Goal: Feedback & Contribution: Leave review/rating

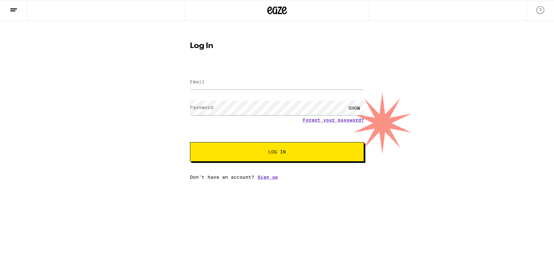
drag, startPoint x: 0, startPoint y: 0, endPoint x: 250, endPoint y: 71, distance: 260.1
click at [250, 71] on form "Email Email Password Password SHOW Forgot your password? Log In" at bounding box center [277, 114] width 174 height 96
click at [252, 76] on input "Email" at bounding box center [277, 82] width 174 height 15
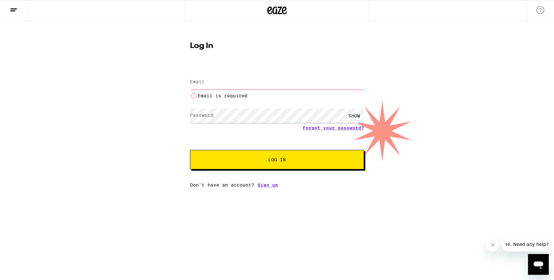
type input "[EMAIL_ADDRESS][DOMAIN_NAME]"
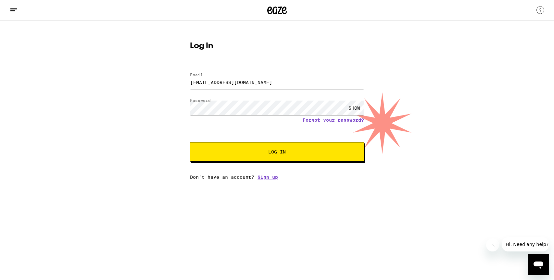
click at [261, 163] on div "Email Email [EMAIL_ADDRESS][DOMAIN_NAME] Password Password SHOW Forgot your pas…" at bounding box center [277, 123] width 174 height 114
click at [264, 159] on button "Log In" at bounding box center [277, 151] width 174 height 19
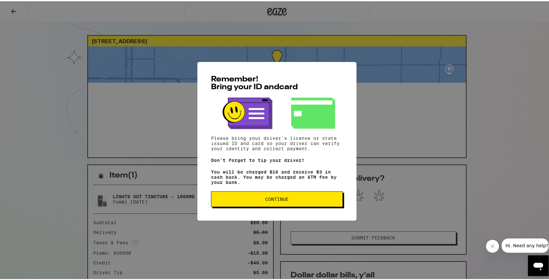
click at [282, 200] on span "Continue" at bounding box center [276, 198] width 23 height 5
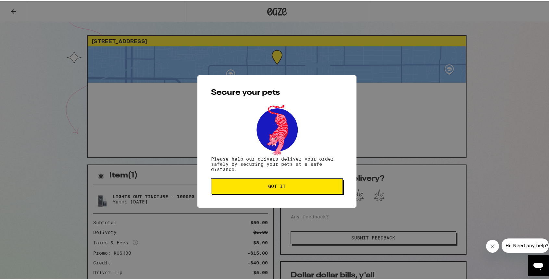
click at [276, 182] on button "Got it" at bounding box center [277, 185] width 132 height 16
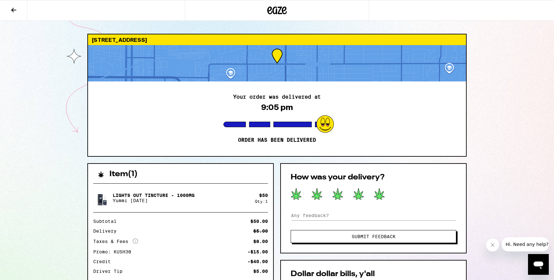
click at [388, 198] on div at bounding box center [374, 194] width 166 height 13
click at [385, 197] on div at bounding box center [374, 194] width 166 height 13
click at [382, 196] on icon at bounding box center [379, 193] width 10 height 11
click at [376, 212] on input at bounding box center [374, 216] width 166 height 10
type input "Best delivery yet."
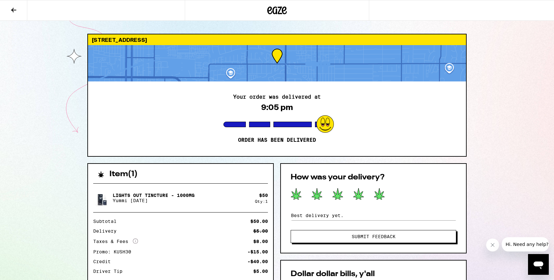
click at [370, 234] on button "Submit Feedback" at bounding box center [374, 236] width 166 height 13
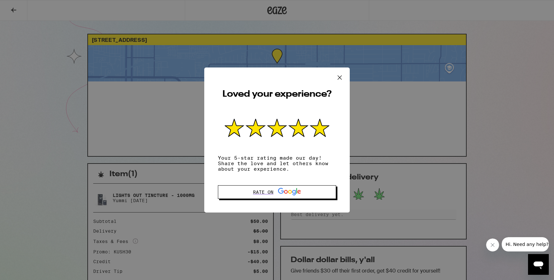
click at [338, 73] on icon at bounding box center [340, 78] width 10 height 10
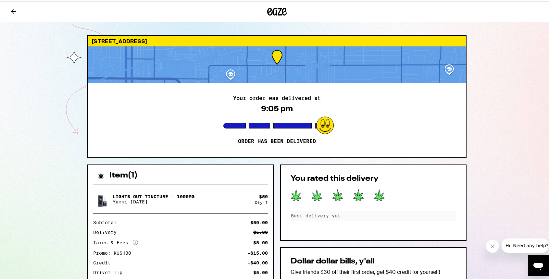
click at [500, 149] on div "[STREET_ADDRESS] Your order was delivered at 9:05 pm Order has been delivered I…" at bounding box center [277, 206] width 554 height 412
